Goal: Answer question/provide support: Answer question/provide support

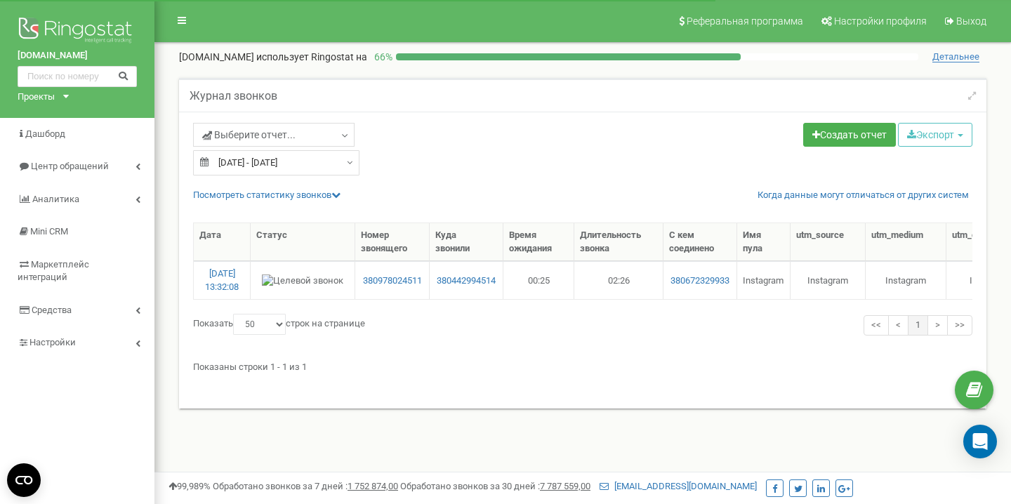
select select "50"
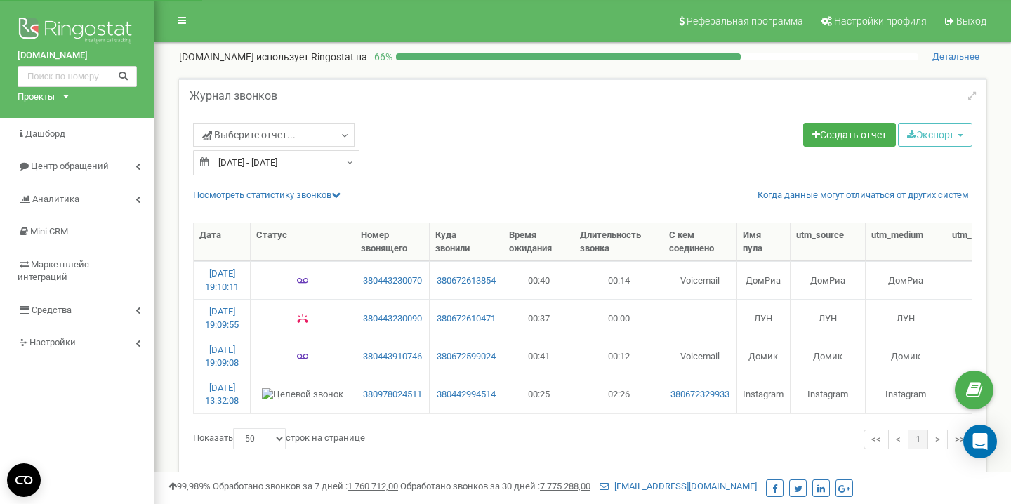
select select "50"
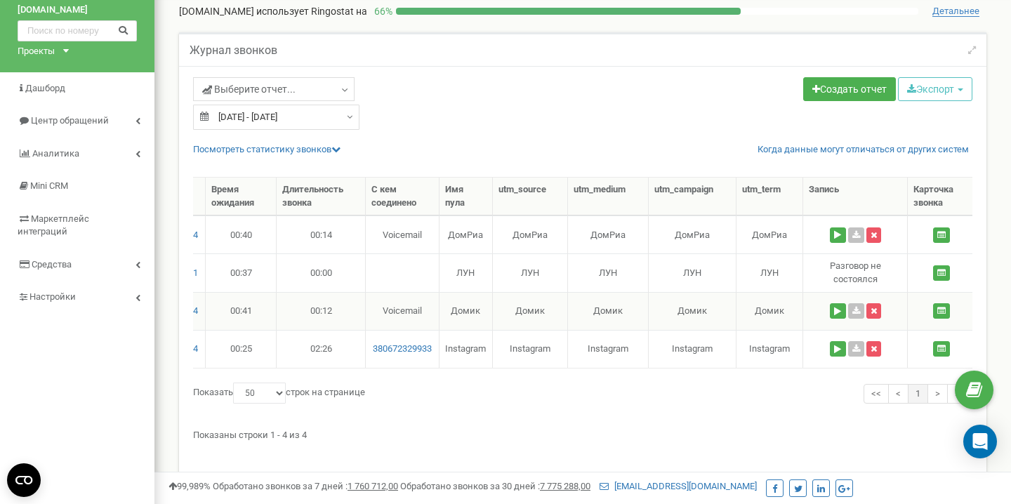
scroll to position [0, 484]
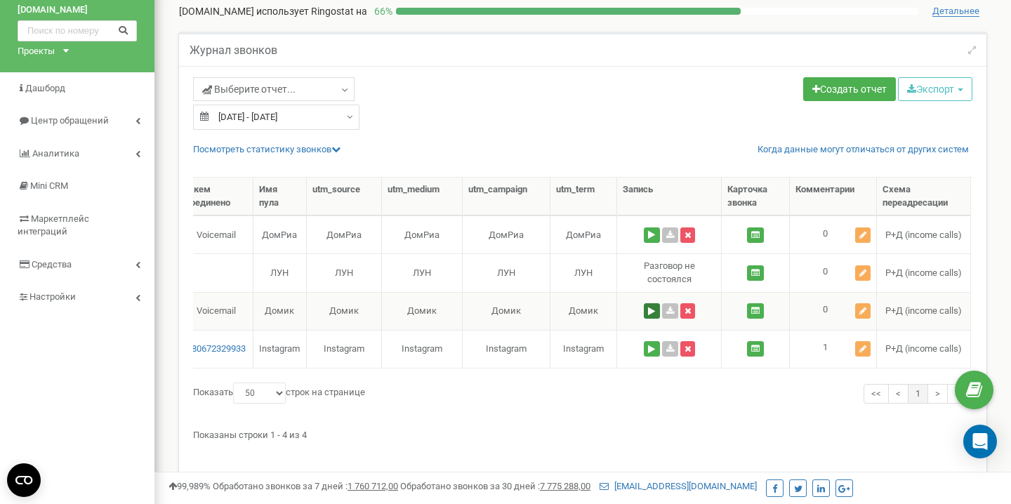
click at [654, 309] on button at bounding box center [652, 310] width 16 height 15
click at [866, 307] on icon at bounding box center [862, 311] width 7 height 8
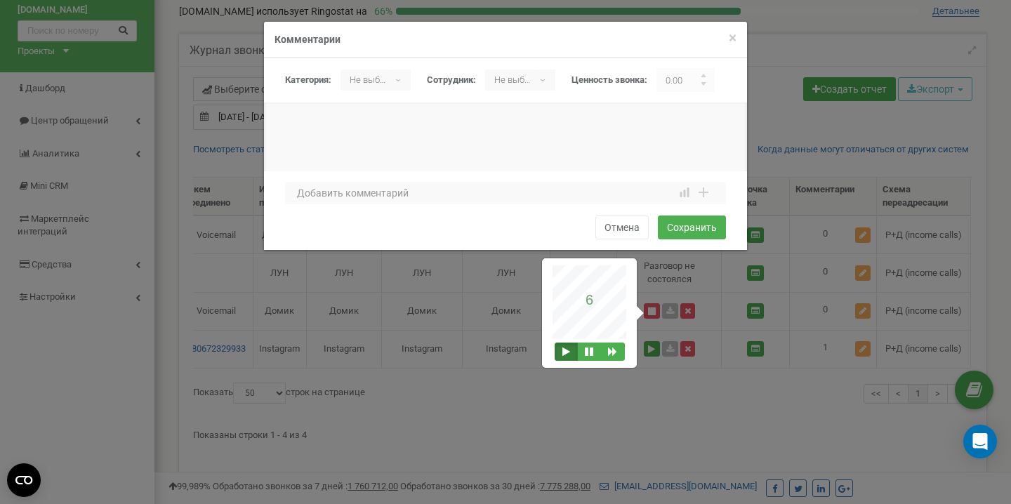
click at [368, 72] on p "Не выбрано" at bounding box center [364, 80] width 49 height 21
click at [369, 135] on li "не целевой" at bounding box center [380, 132] width 80 height 23
click at [355, 190] on textarea at bounding box center [505, 193] width 441 height 22
type textarea "спам"
click at [678, 229] on button "Сохранить" at bounding box center [692, 228] width 68 height 24
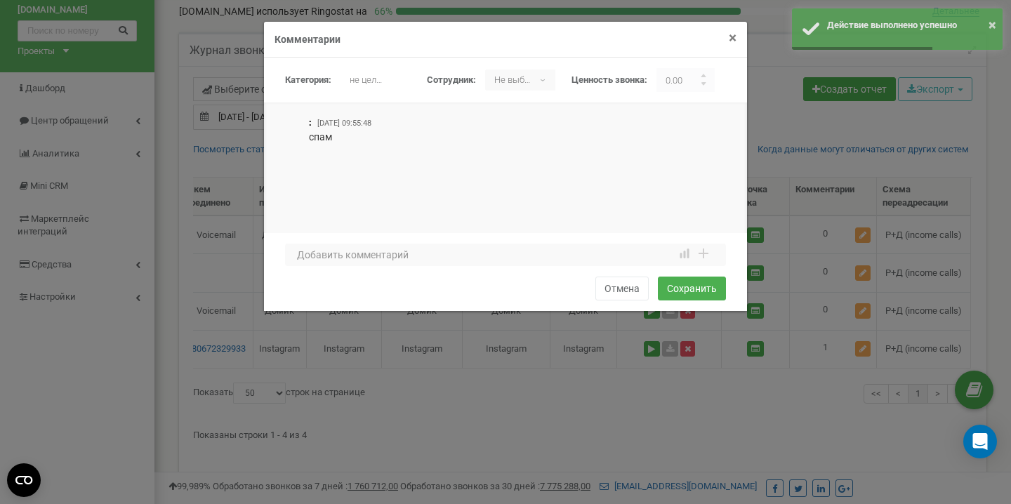
click at [729, 39] on span "×" at bounding box center [733, 37] width 8 height 17
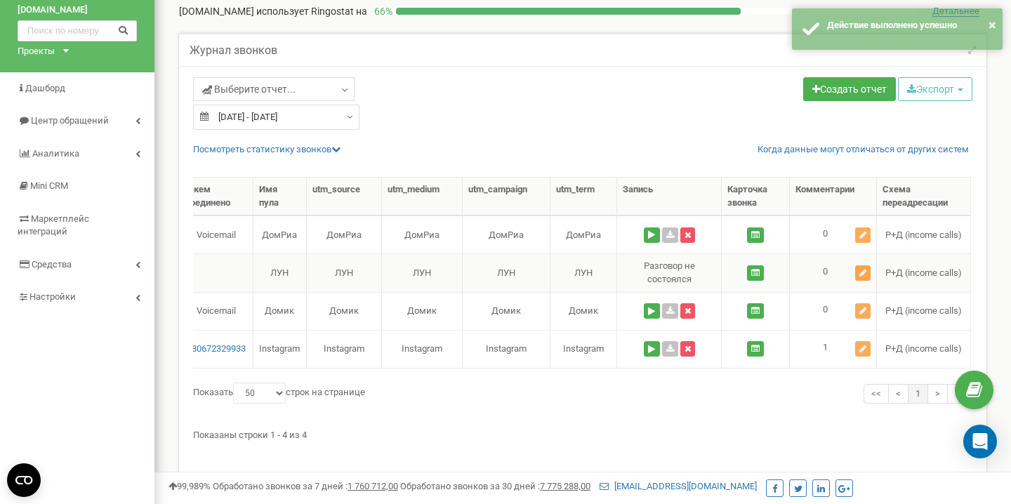
click at [859, 273] on button at bounding box center [862, 272] width 15 height 15
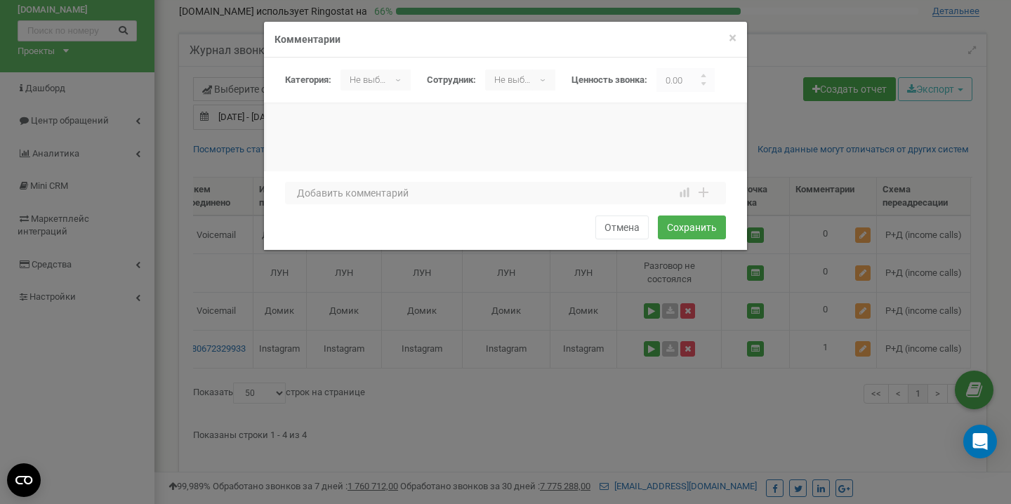
click at [373, 80] on p "Не выбрано" at bounding box center [364, 80] width 49 height 21
click at [376, 138] on li "не целевой" at bounding box center [380, 132] width 80 height 23
click at [364, 181] on div "1 2 3 4 5 6 7 8 9 10 1 2 3 4 5 6 7 8 9 10 bad attention good" at bounding box center [505, 210] width 483 height 79
click at [378, 199] on textarea at bounding box center [505, 193] width 441 height 22
type textarea "спам"
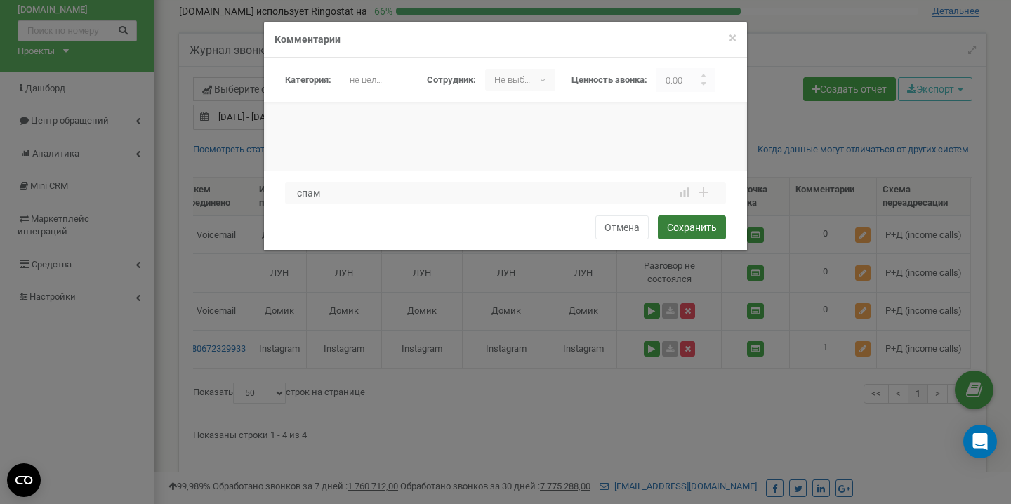
click at [676, 232] on button "Сохранить" at bounding box center [692, 228] width 68 height 24
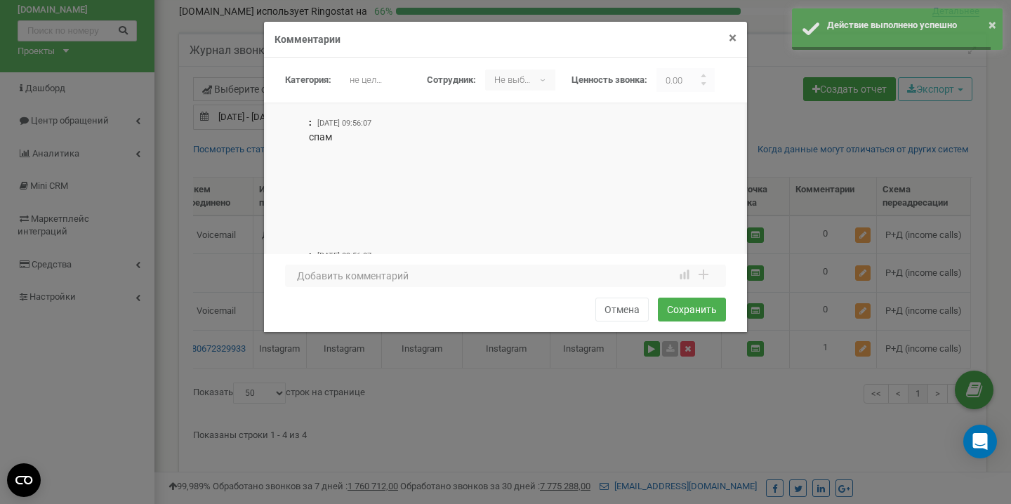
click at [732, 38] on span "×" at bounding box center [733, 37] width 8 height 17
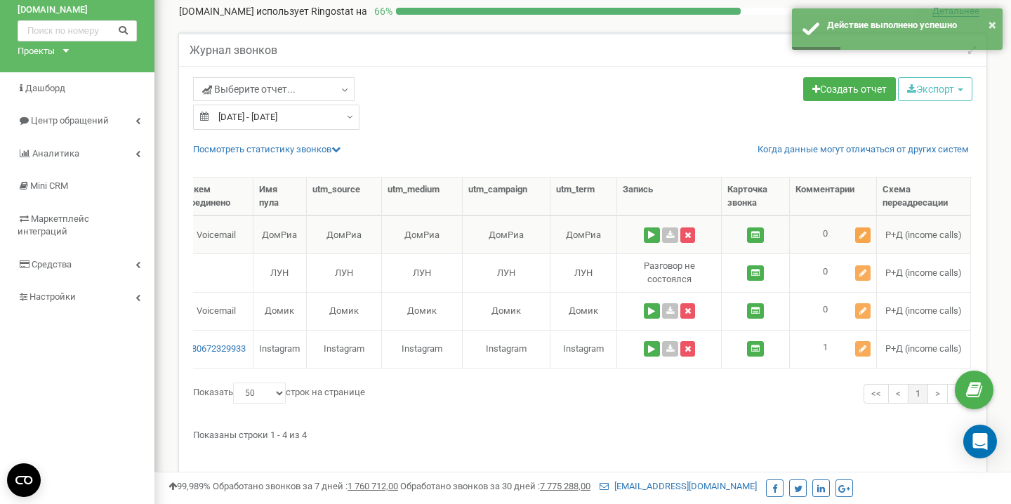
click at [859, 232] on button at bounding box center [862, 234] width 15 height 15
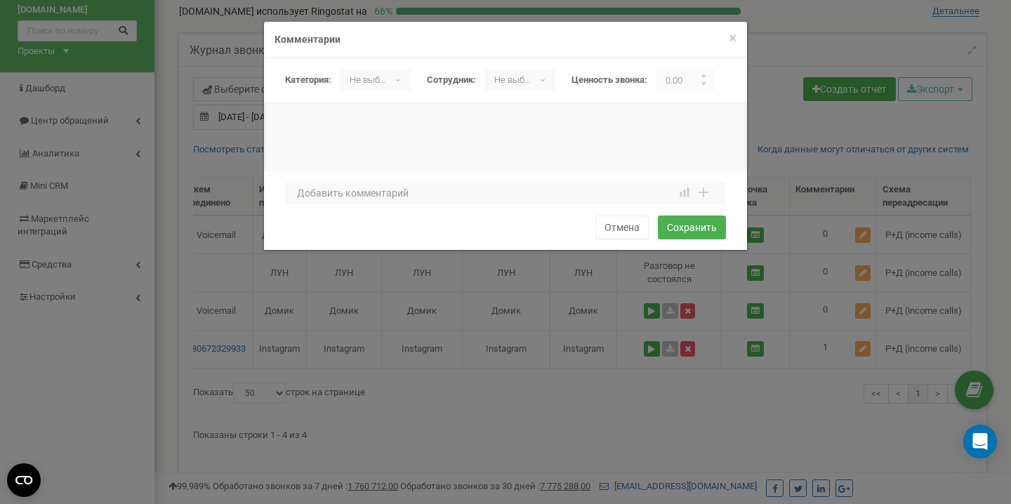
click at [369, 79] on p "Не выбрано" at bounding box center [364, 80] width 49 height 21
click at [367, 129] on li "не целевой" at bounding box center [380, 132] width 80 height 23
click at [364, 195] on textarea at bounding box center [505, 193] width 441 height 22
type textarea "спам"
click at [692, 226] on button "Сохранить" at bounding box center [692, 228] width 68 height 24
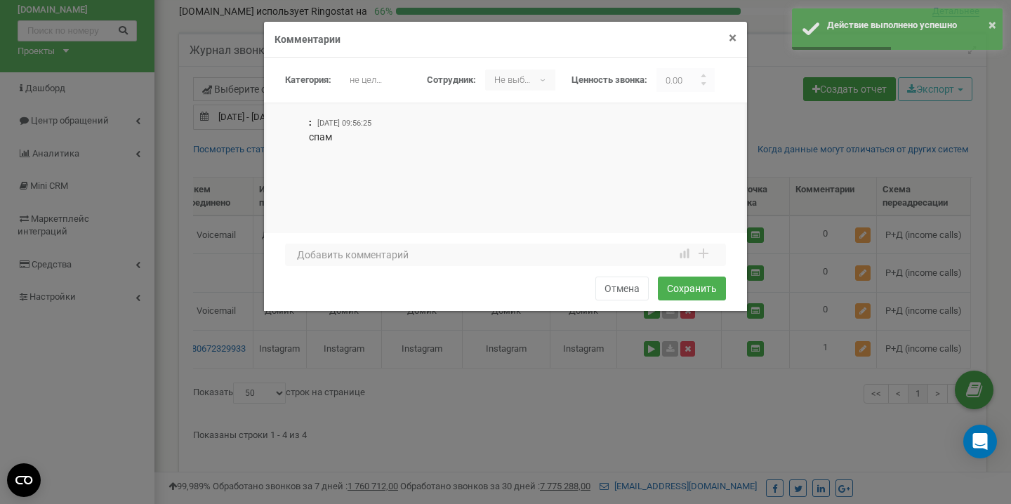
click at [735, 43] on span "×" at bounding box center [733, 37] width 8 height 17
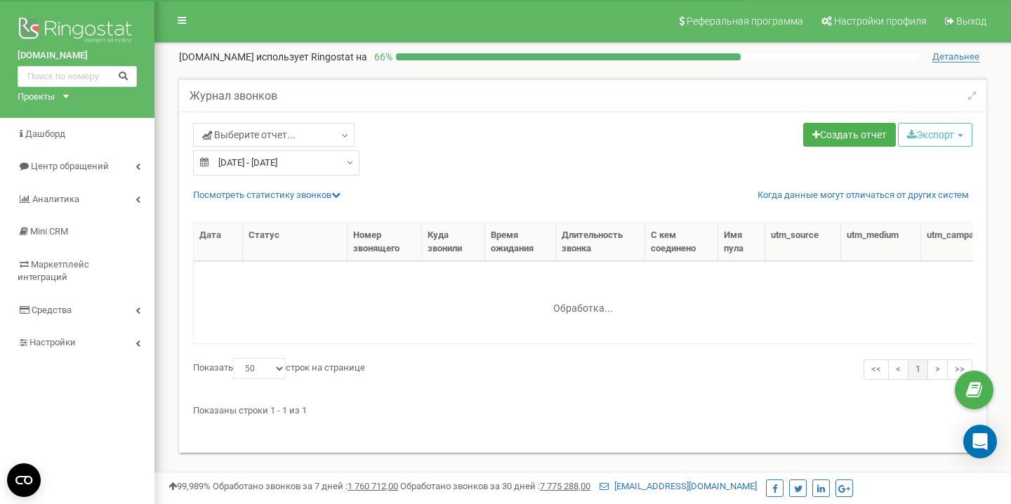
select select "50"
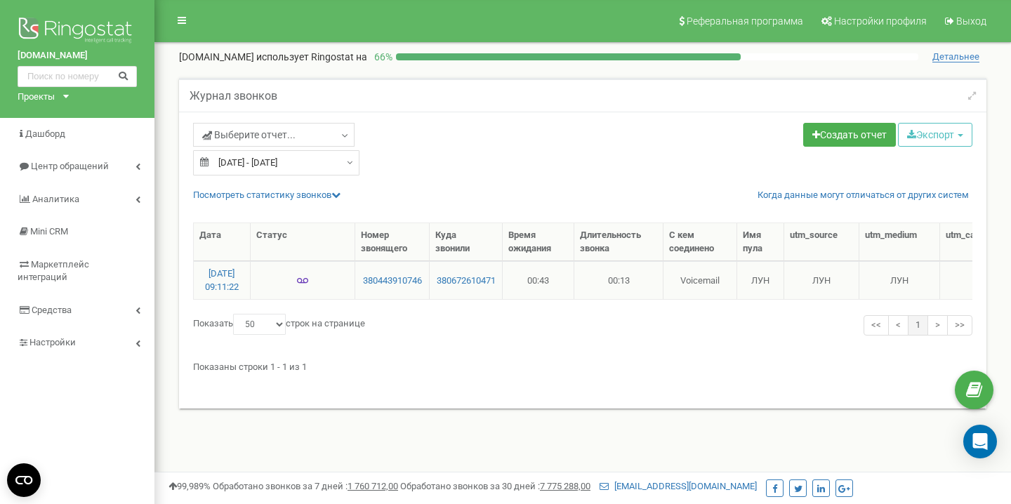
scroll to position [0, 477]
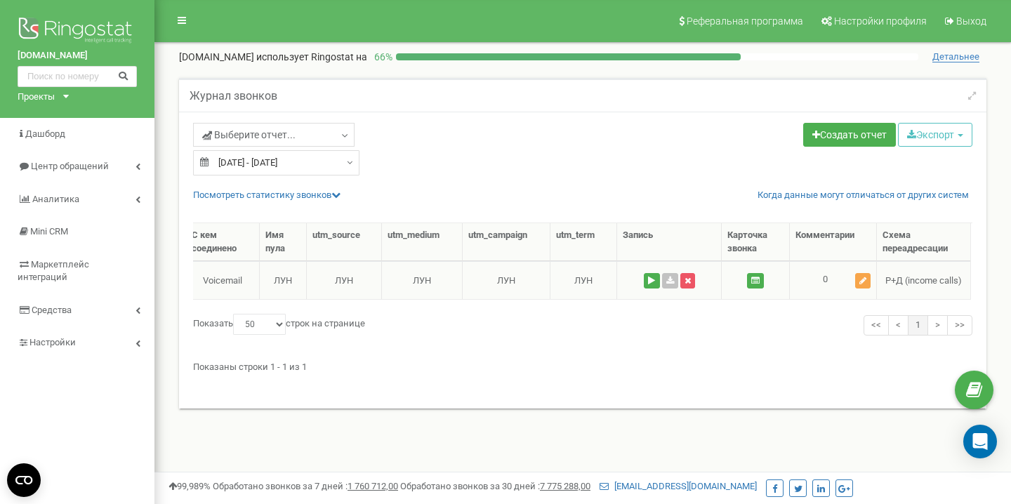
click at [861, 284] on icon at bounding box center [862, 281] width 7 height 8
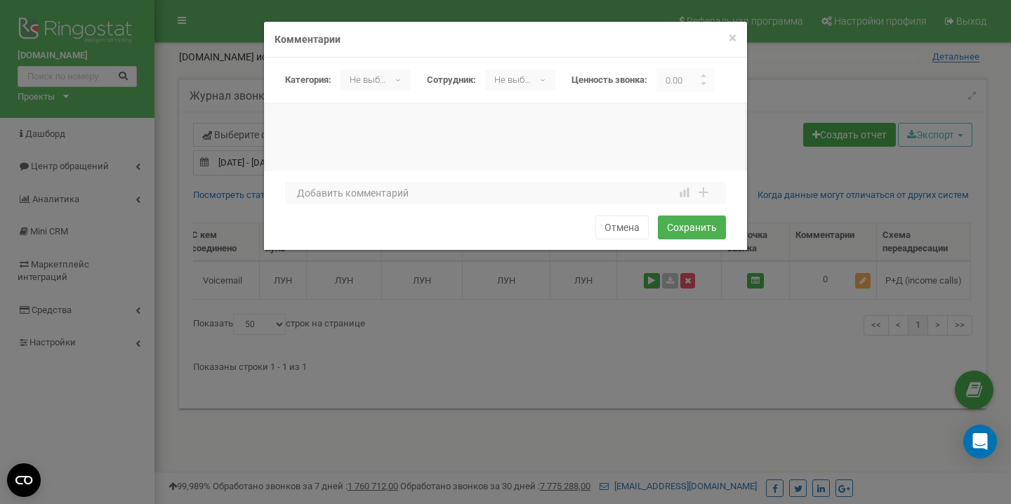
click at [365, 81] on p "Не выбрано" at bounding box center [364, 80] width 49 height 21
click at [369, 133] on li "не целевой" at bounding box center [380, 132] width 80 height 23
click at [376, 178] on div "1 2 3 4 5 6 7 8 9 10 1 2 3 4 5 6 7 8 9 10 bad attention good" at bounding box center [505, 210] width 483 height 79
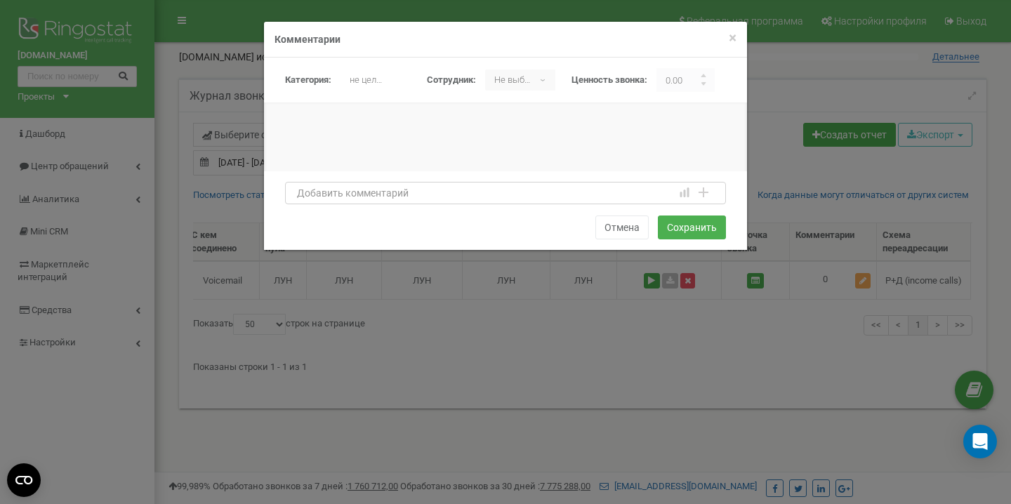
click at [377, 197] on textarea at bounding box center [505, 193] width 441 height 22
type textarea "c"
type textarea "спам"
click at [678, 227] on button "Сохранить" at bounding box center [692, 228] width 68 height 24
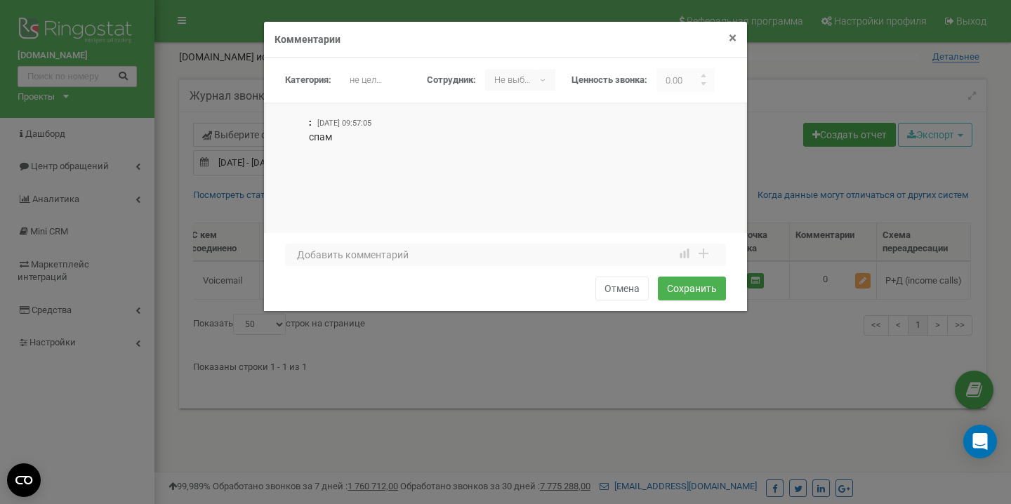
click at [733, 37] on span "×" at bounding box center [733, 37] width 8 height 17
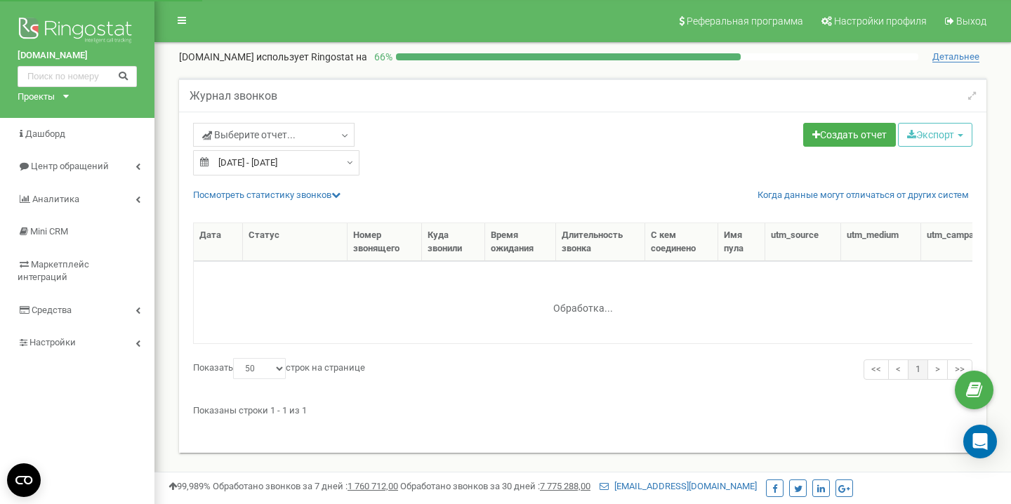
select select "50"
